Goal: Transaction & Acquisition: Purchase product/service

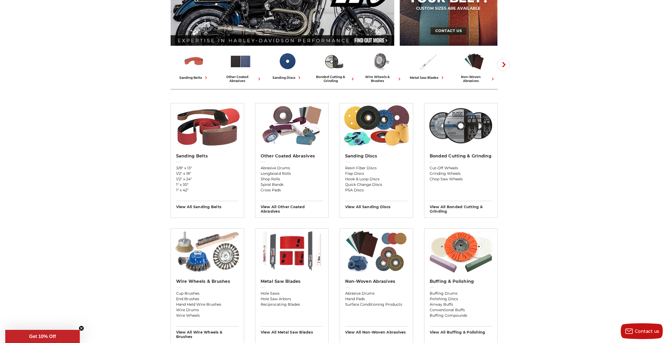
scroll to position [105, 0]
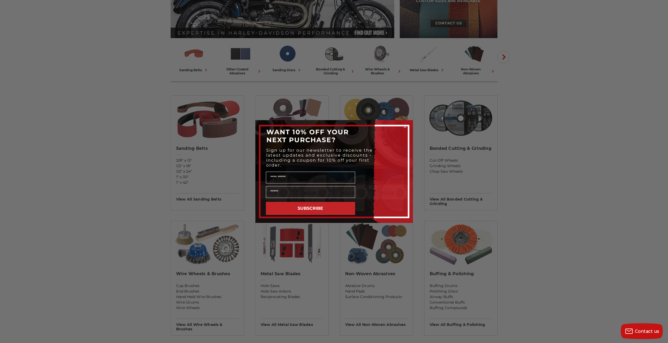
click at [404, 127] on circle "Close dialog" at bounding box center [405, 126] width 5 height 5
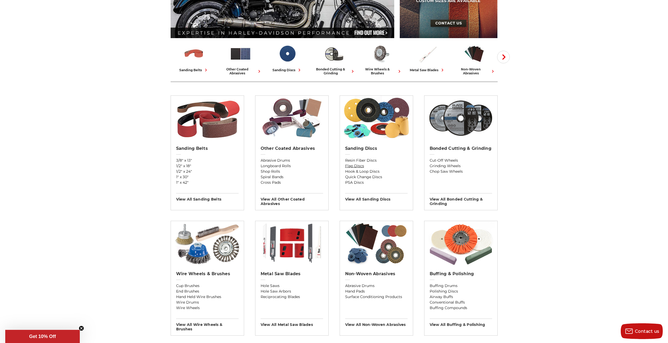
click at [362, 165] on link "Flap Discs" at bounding box center [376, 166] width 63 height 6
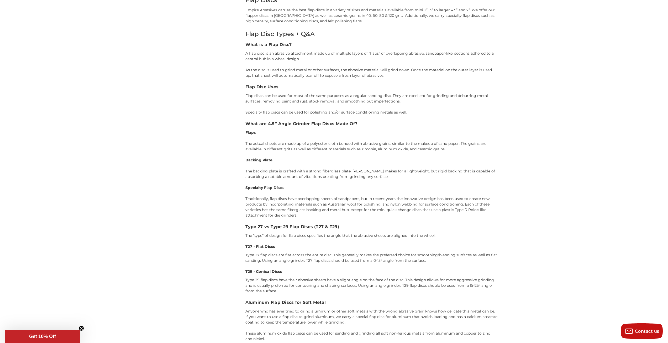
scroll to position [814, 0]
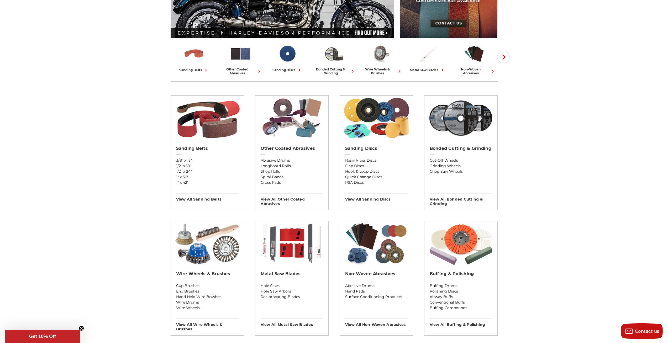
click at [366, 200] on h3 "View All sanding discs" at bounding box center [376, 197] width 63 height 8
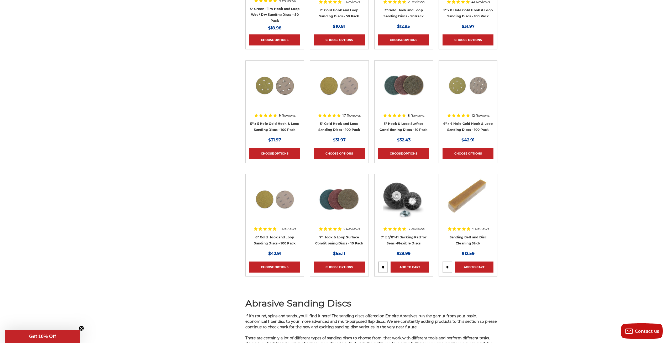
scroll to position [2863, 0]
